Goal: Task Accomplishment & Management: Complete application form

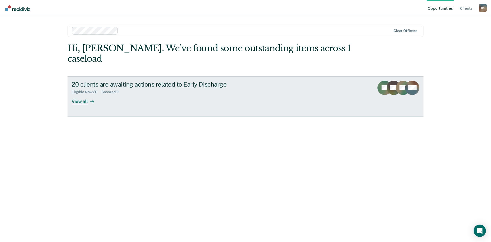
click at [77, 103] on div "View all" at bounding box center [86, 99] width 29 height 10
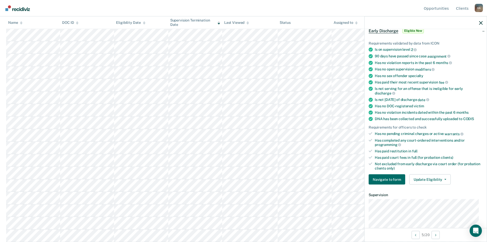
scroll to position [16, 0]
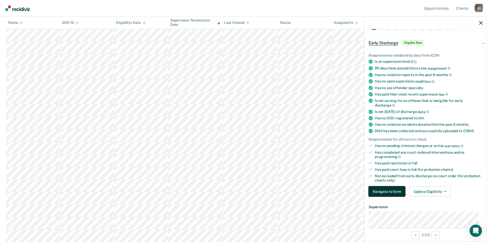
click at [397, 190] on button "Navigate to form" at bounding box center [387, 191] width 37 height 10
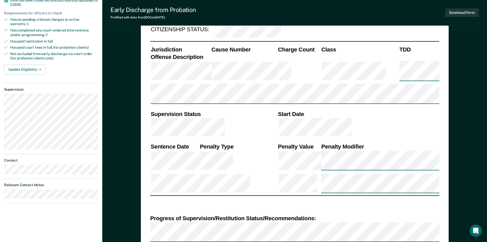
scroll to position [179, 0]
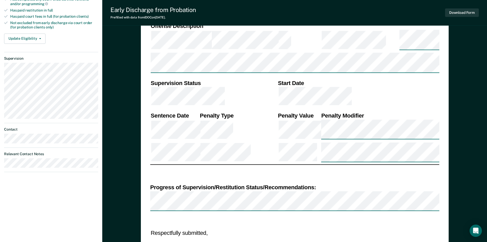
type textarea "x"
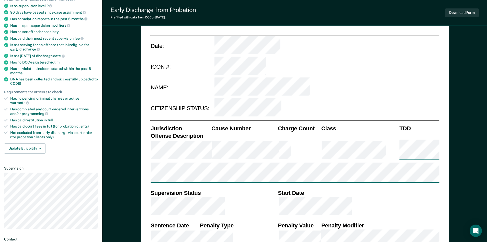
scroll to position [0, 0]
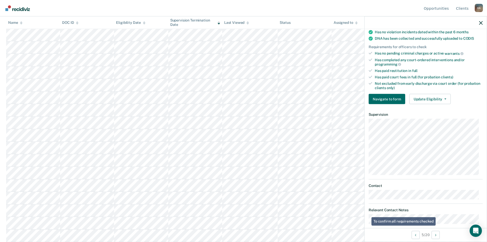
scroll to position [118, 0]
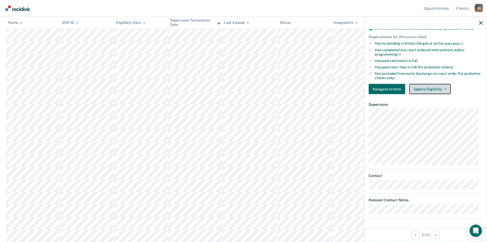
click at [438, 87] on button "Update Eligibility" at bounding box center [429, 89] width 41 height 10
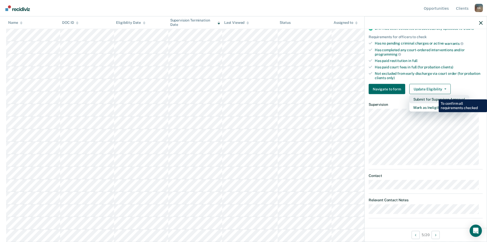
click at [435, 95] on button "Submit for Supervisor Approval" at bounding box center [439, 99] width 60 height 8
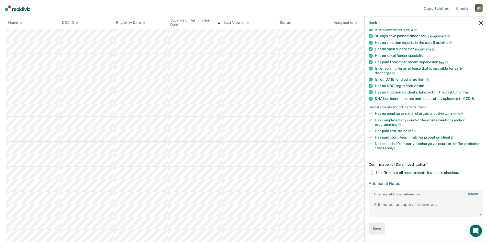
scroll to position [47, 0]
click at [374, 173] on label "I confirm that all requirements have been checked." at bounding box center [426, 173] width 114 height 4
click at [459, 171] on input "I confirm that all requirements have been checked." at bounding box center [459, 171] width 0 height 0
click at [377, 230] on button "Save" at bounding box center [377, 229] width 16 height 12
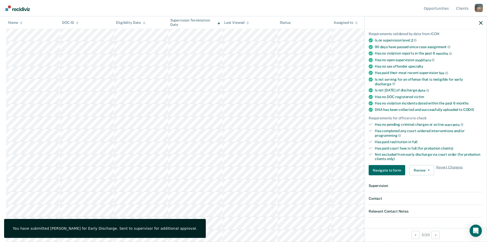
scroll to position [93, 0]
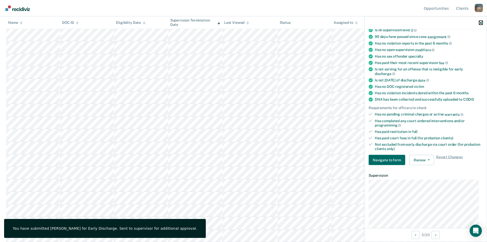
click at [481, 22] on icon "button" at bounding box center [481, 23] width 4 height 4
